Goal: Task Accomplishment & Management: Manage account settings

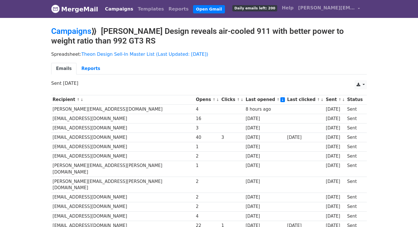
click at [281, 100] on link "↓" at bounding box center [283, 99] width 5 height 5
click at [216, 100] on link "↓" at bounding box center [217, 100] width 3 height 4
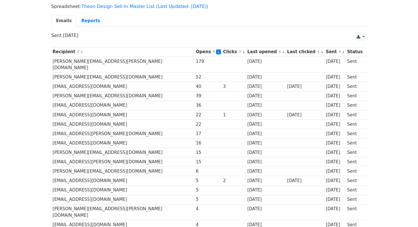
scroll to position [47, 0]
